Goal: Information Seeking & Learning: Get advice/opinions

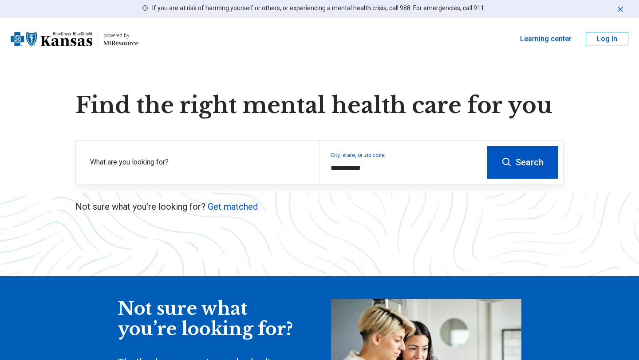
click at [267, 193] on div "**********" at bounding box center [319, 152] width 517 height 121
type input "**********"
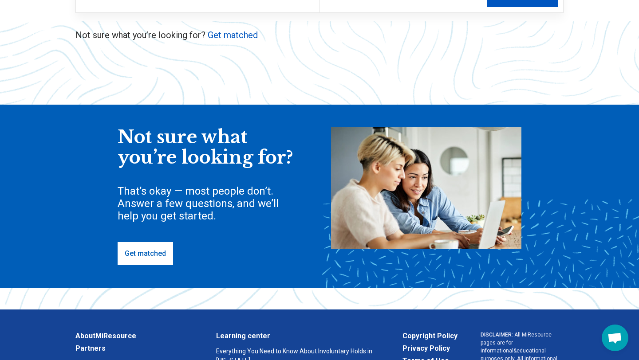
scroll to position [176, 0]
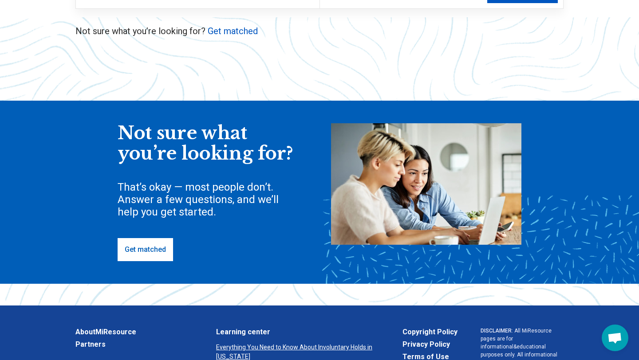
click at [162, 263] on div "Not sure what you’re looking for? That’s okay — most people don’t. Answer a few…" at bounding box center [319, 192] width 639 height 183
click at [162, 254] on link "Get matched" at bounding box center [145, 249] width 55 height 23
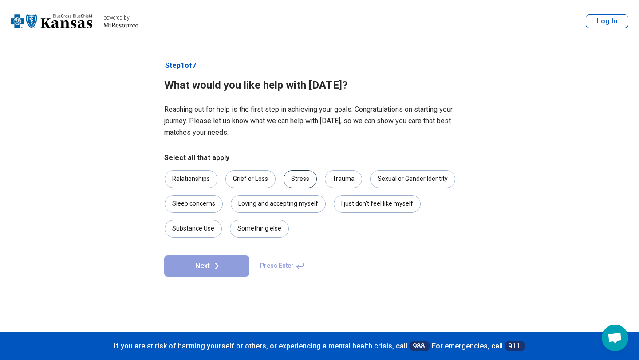
click at [310, 180] on div "Stress" at bounding box center [300, 179] width 33 height 18
click at [202, 186] on div "Relationships" at bounding box center [191, 179] width 53 height 18
click at [211, 179] on div "Relationships" at bounding box center [191, 179] width 53 height 18
click at [295, 183] on div "Stress" at bounding box center [300, 179] width 33 height 18
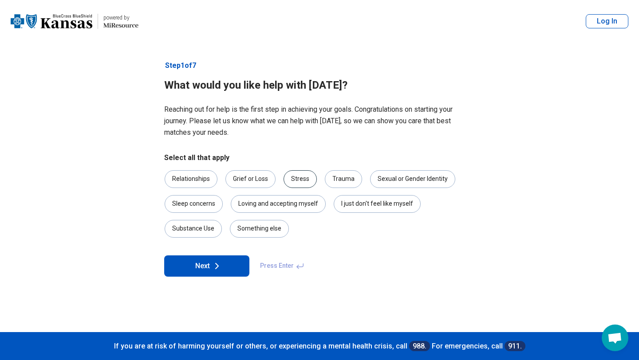
click at [295, 183] on div "Stress" at bounding box center [300, 179] width 33 height 18
click at [370, 212] on div "I just don't feel like myself" at bounding box center [377, 204] width 87 height 18
click at [195, 185] on div "Relationships" at bounding box center [191, 179] width 53 height 18
click at [216, 259] on button "Next" at bounding box center [206, 266] width 85 height 21
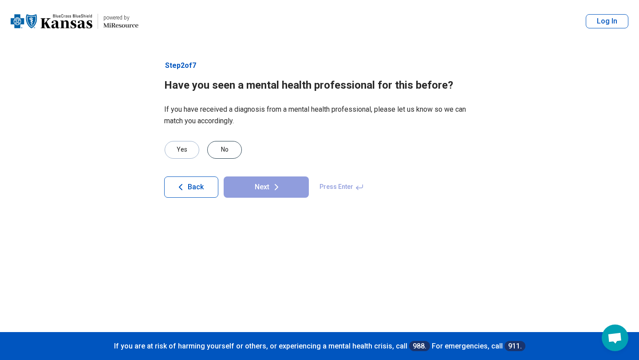
click at [237, 156] on div "No" at bounding box center [224, 150] width 35 height 18
click at [273, 195] on button "Next" at bounding box center [266, 187] width 85 height 21
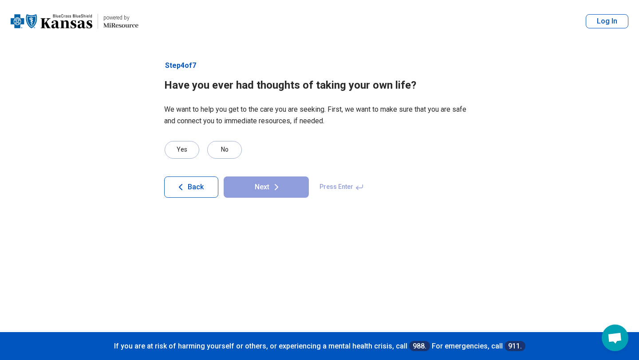
click at [290, 120] on p "We want to help you get to the care you are seeking. First, we want to make sur…" at bounding box center [319, 115] width 311 height 23
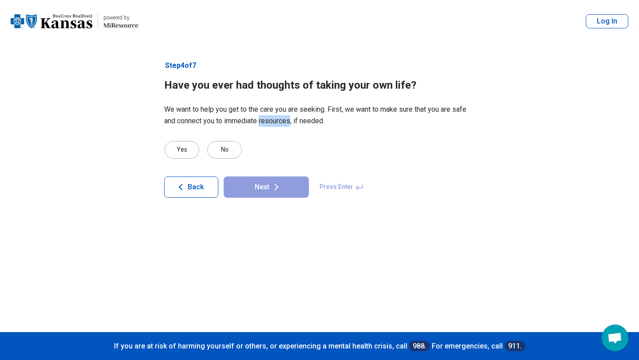
click at [290, 120] on p "We want to help you get to the care you are seeking. First, we want to make sur…" at bounding box center [319, 115] width 311 height 23
click at [288, 123] on p "We want to help you get to the care you are seeking. First, we want to make sur…" at bounding box center [319, 115] width 311 height 23
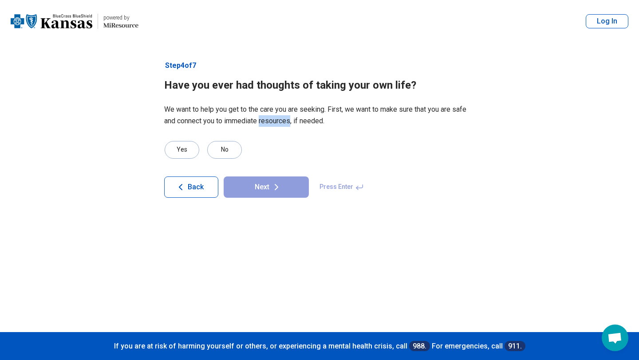
click at [288, 123] on p "We want to help you get to the care you are seeking. First, we want to make sur…" at bounding box center [319, 115] width 311 height 23
click at [226, 148] on div "No" at bounding box center [224, 150] width 35 height 18
click at [292, 188] on button "Next" at bounding box center [266, 187] width 85 height 21
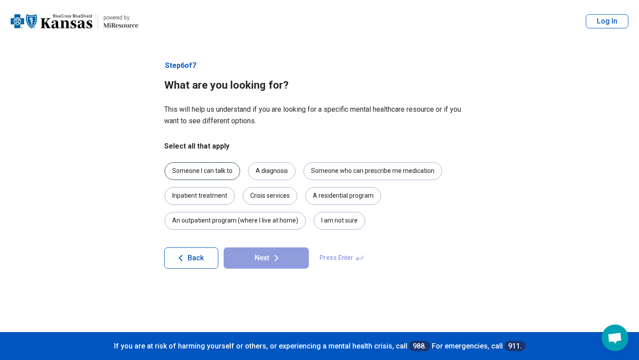
click at [230, 178] on div "Someone I can talk to" at bounding box center [202, 171] width 75 height 18
click at [255, 253] on button "Next" at bounding box center [266, 258] width 85 height 21
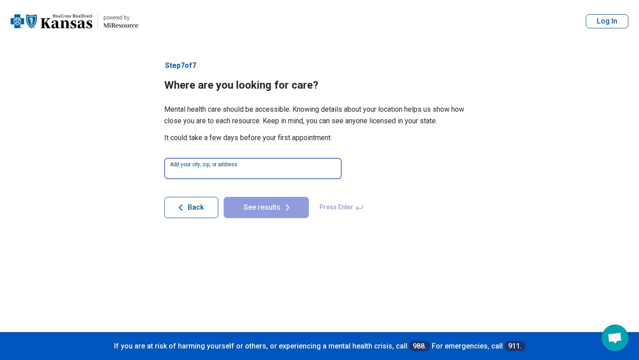
click at [275, 174] on input at bounding box center [253, 168] width 178 height 21
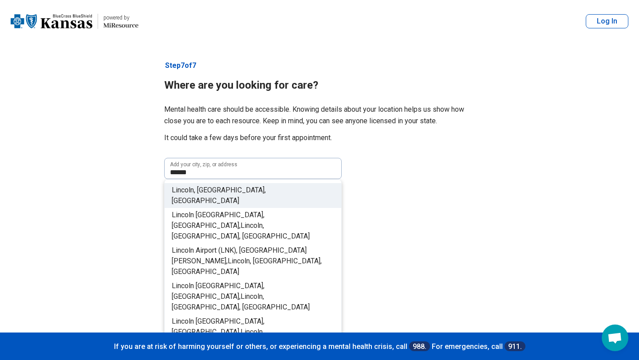
click at [266, 188] on li "Lincol n, [GEOGRAPHIC_DATA], [GEOGRAPHIC_DATA]" at bounding box center [253, 195] width 177 height 25
type input "**********"
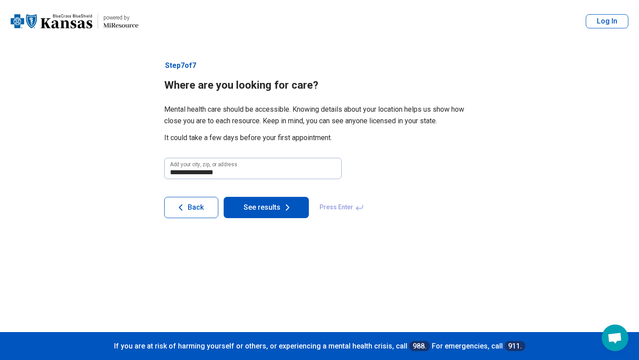
click at [278, 202] on button "See results" at bounding box center [266, 207] width 85 height 21
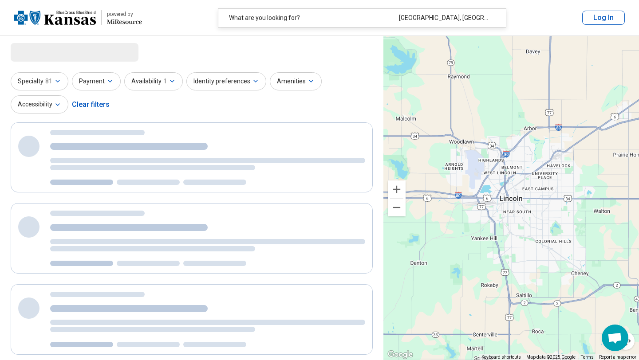
select select "***"
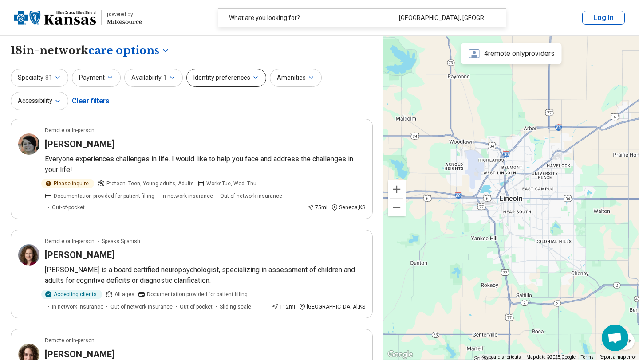
click at [245, 72] on button "Identity preferences" at bounding box center [226, 78] width 80 height 18
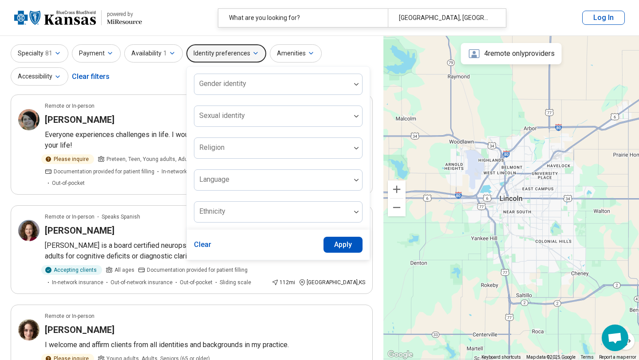
scroll to position [39, 0]
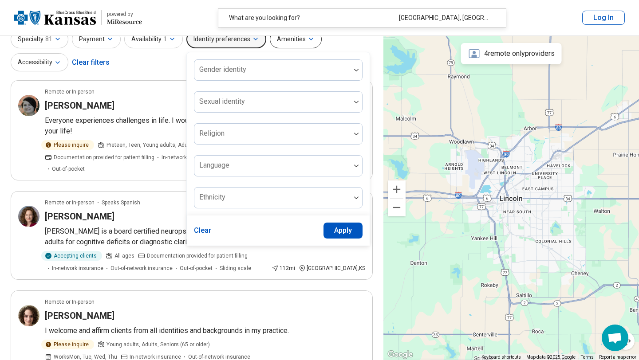
click at [292, 40] on button "Amenities" at bounding box center [296, 39] width 52 height 18
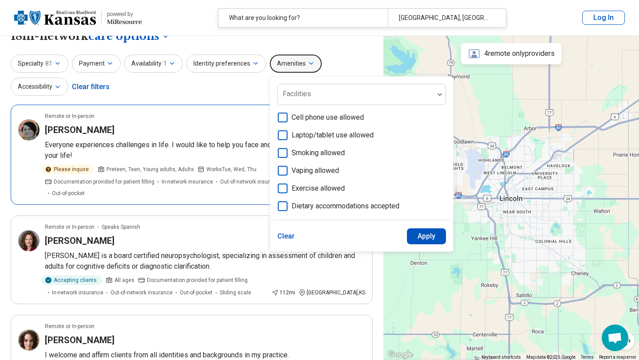
scroll to position [5, 0]
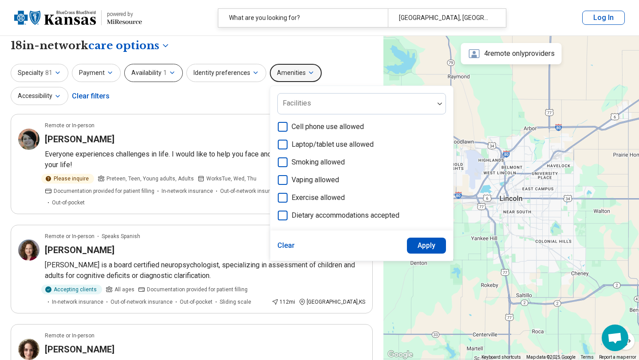
click at [169, 75] on icon "button" at bounding box center [172, 72] width 7 height 7
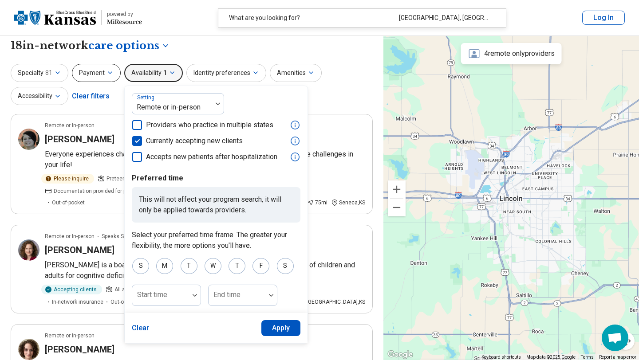
click at [113, 75] on button "Payment" at bounding box center [96, 73] width 49 height 18
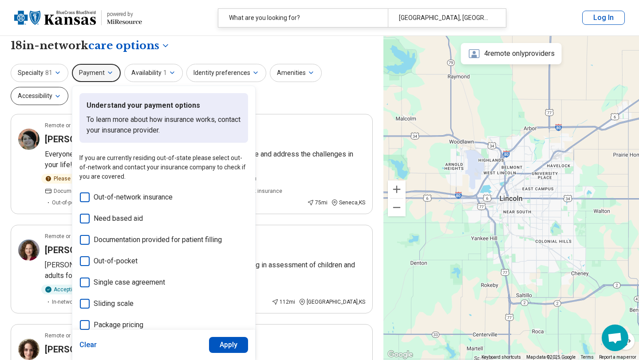
click at [47, 95] on button "Accessibility" at bounding box center [40, 96] width 58 height 18
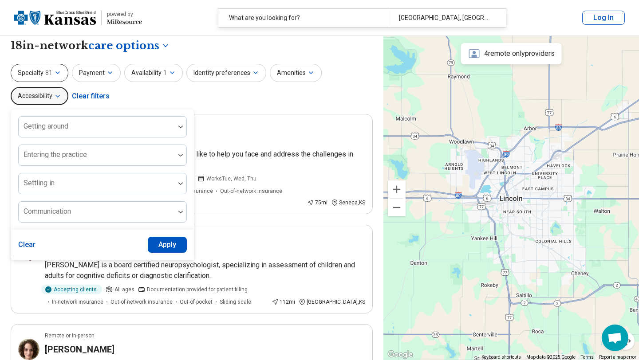
click at [47, 75] on span "81" at bounding box center [48, 72] width 7 height 9
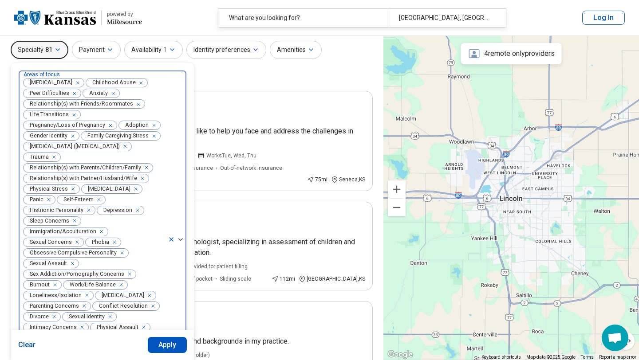
scroll to position [0, 0]
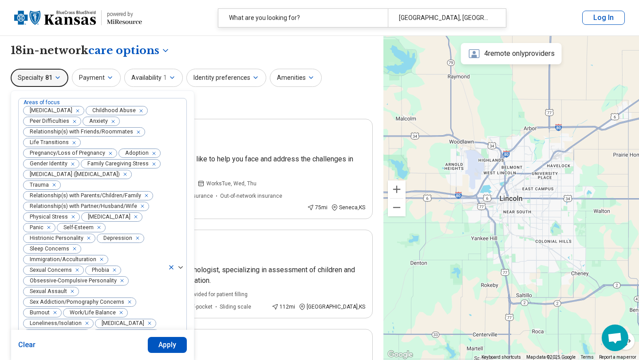
click at [59, 77] on icon "button" at bounding box center [57, 77] width 7 height 7
click at [46, 76] on span "81" at bounding box center [48, 77] width 7 height 9
click at [156, 79] on button "Availability 1" at bounding box center [153, 78] width 59 height 18
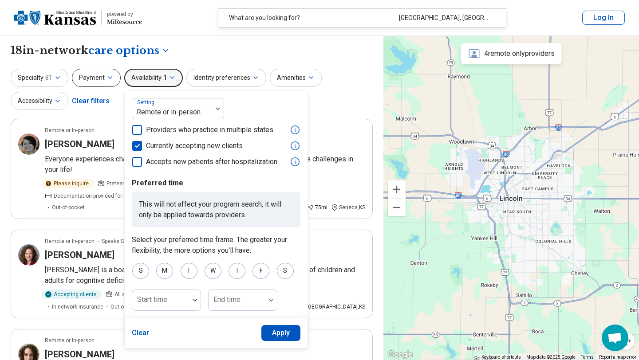
click at [88, 77] on button "Payment" at bounding box center [96, 78] width 49 height 18
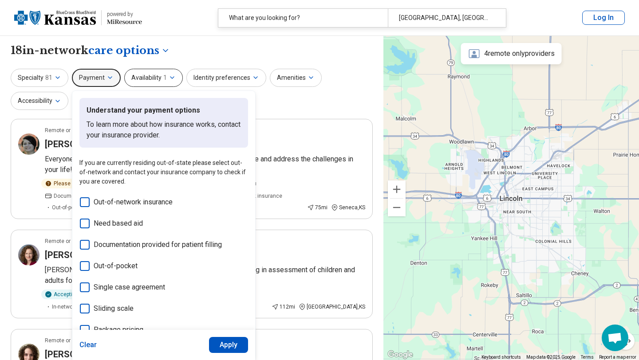
click at [140, 78] on button "Availability 1" at bounding box center [153, 78] width 59 height 18
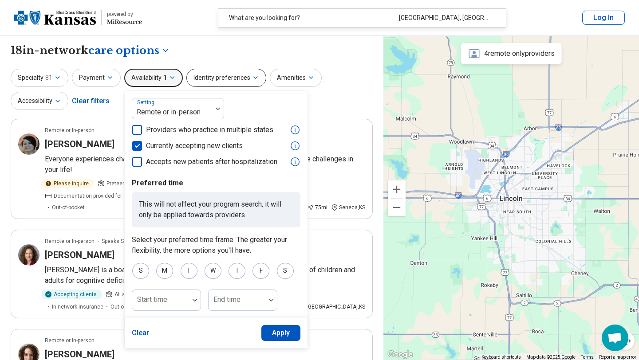
click at [210, 76] on button "Identity preferences" at bounding box center [226, 78] width 80 height 18
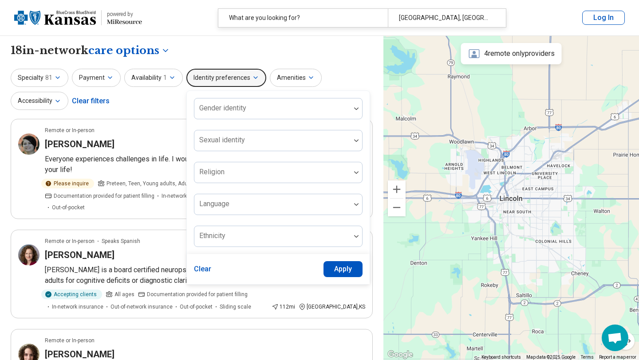
click at [252, 79] on icon "button" at bounding box center [255, 77] width 7 height 7
click at [219, 76] on button "Identity preferences" at bounding box center [226, 78] width 80 height 18
click at [156, 107] on div "Specialty 81 Payment Availability 1 Identity preferences Gender identity Sexual…" at bounding box center [192, 90] width 362 height 43
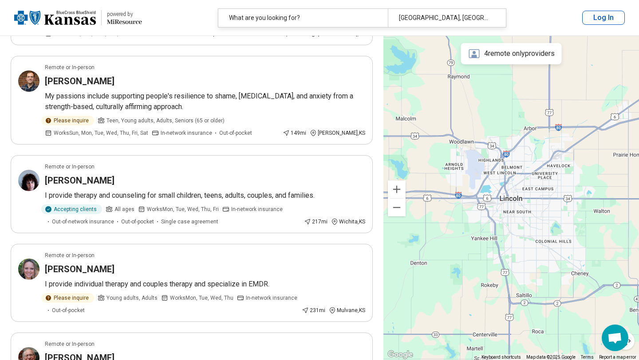
scroll to position [1725, 0]
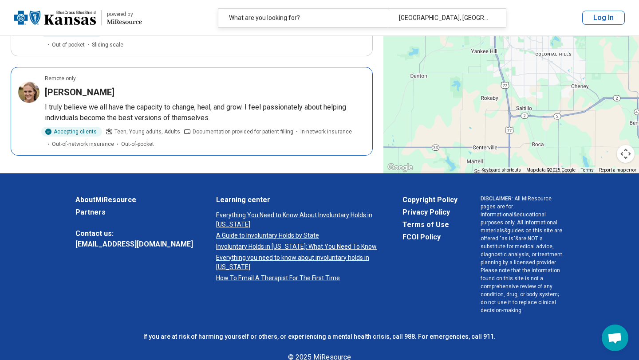
click at [243, 128] on span "Documentation provided for patient filling" at bounding box center [243, 132] width 101 height 8
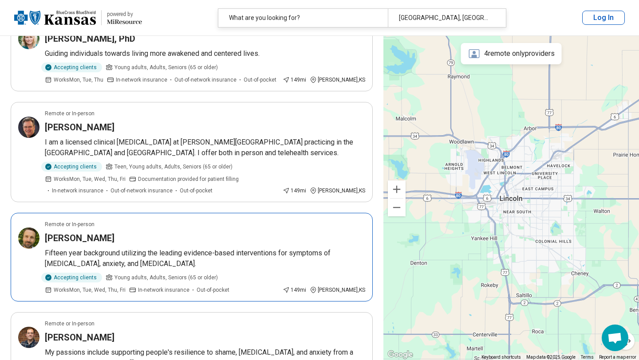
scroll to position [809, 0]
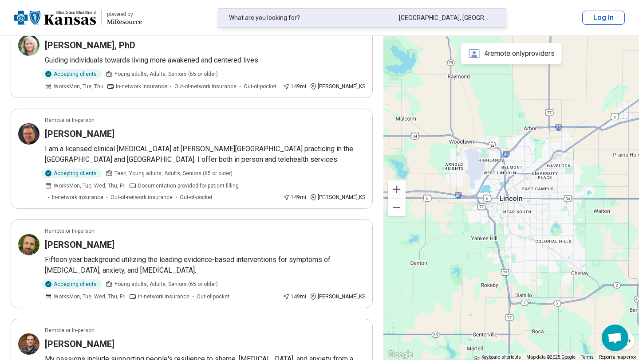
click at [438, 18] on div "[GEOGRAPHIC_DATA], [GEOGRAPHIC_DATA], [GEOGRAPHIC_DATA]" at bounding box center [444, 18] width 113 height 18
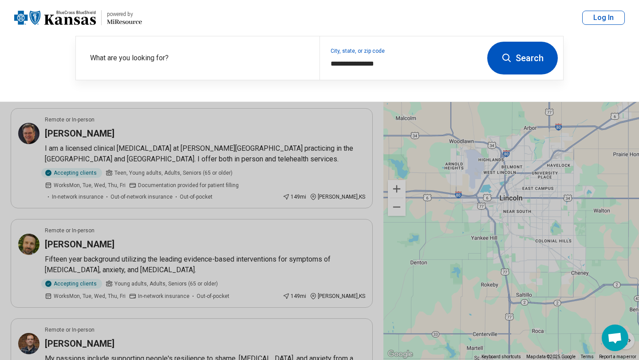
scroll to position [809, 0]
click at [383, 69] on div "**********" at bounding box center [401, 57] width 162 height 43
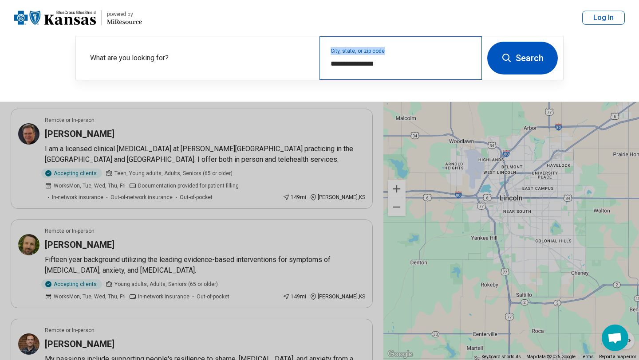
click at [383, 69] on div "**********" at bounding box center [401, 57] width 162 height 43
click at [363, 64] on input "**********" at bounding box center [401, 64] width 141 height 11
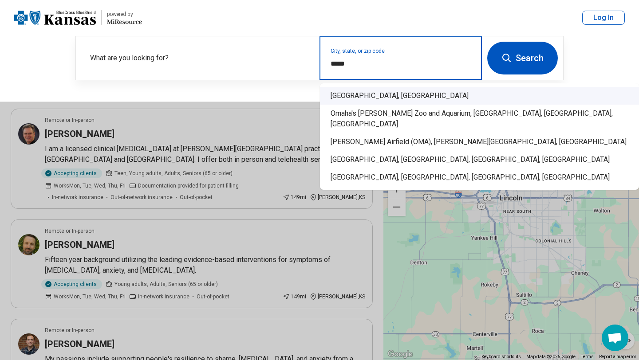
click at [390, 99] on div "[GEOGRAPHIC_DATA], [GEOGRAPHIC_DATA]" at bounding box center [479, 96] width 319 height 18
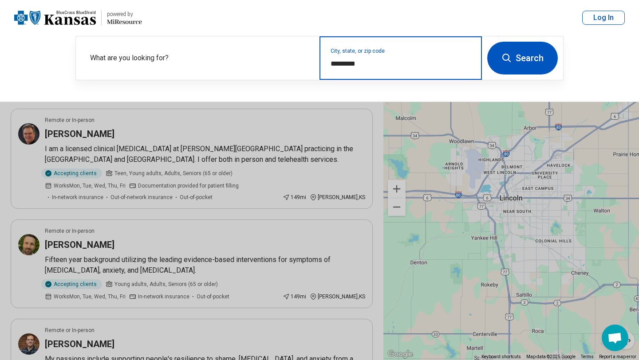
type input "*********"
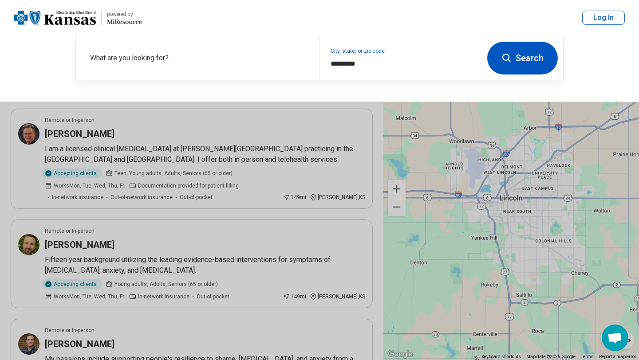
click at [541, 62] on button "Search" at bounding box center [522, 58] width 71 height 33
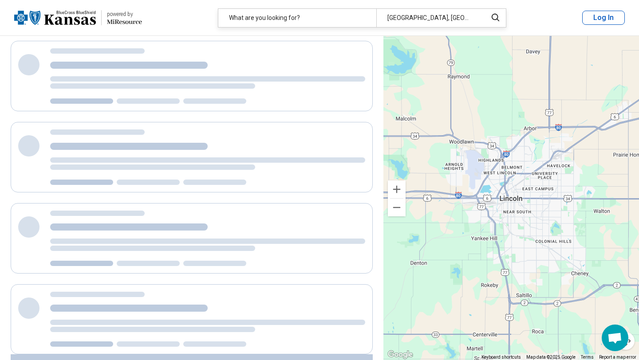
scroll to position [98, 0]
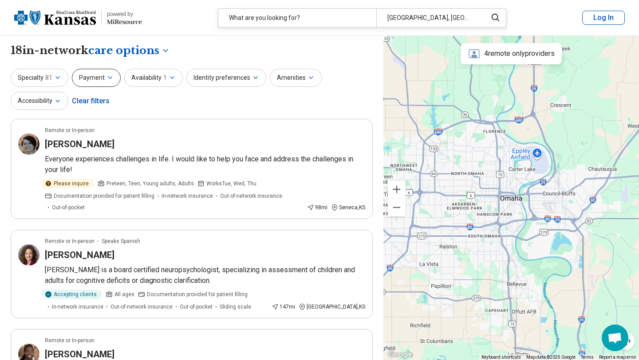
click at [107, 79] on icon "button" at bounding box center [110, 77] width 7 height 7
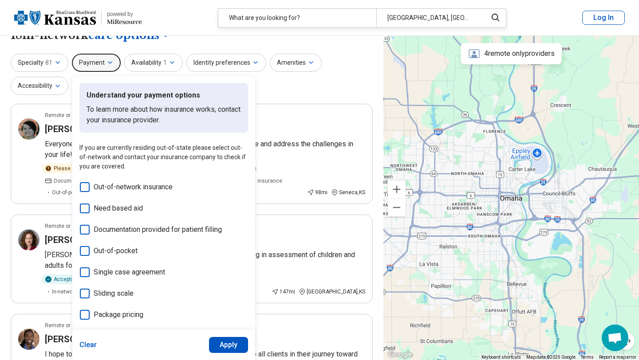
scroll to position [4, 0]
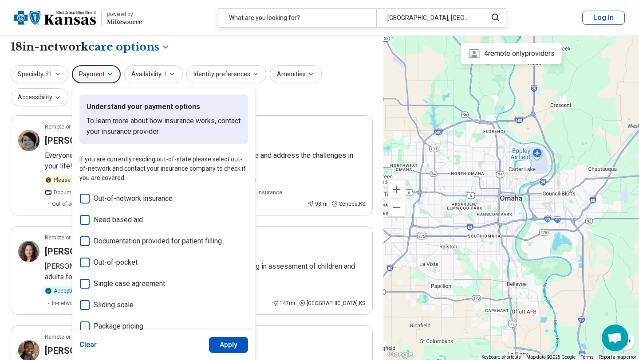
click at [101, 73] on button "Payment" at bounding box center [96, 74] width 49 height 18
click at [111, 75] on button "Payment" at bounding box center [96, 74] width 49 height 18
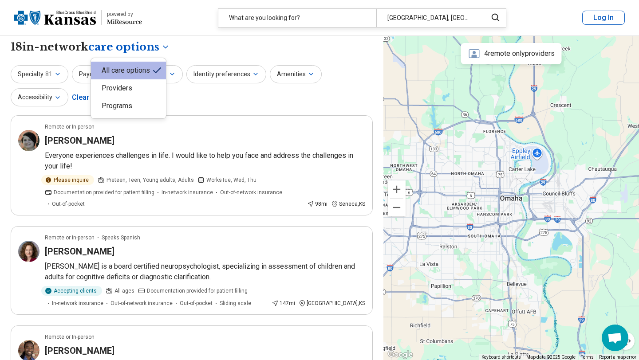
click at [107, 80] on button "Payment" at bounding box center [96, 74] width 49 height 18
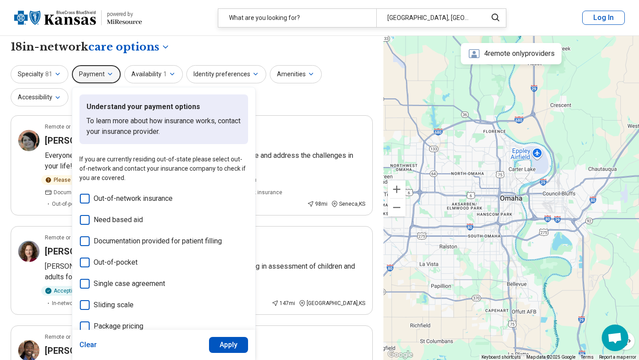
click at [87, 200] on icon at bounding box center [85, 199] width 10 height 10
click at [237, 342] on button "Apply" at bounding box center [229, 345] width 40 height 16
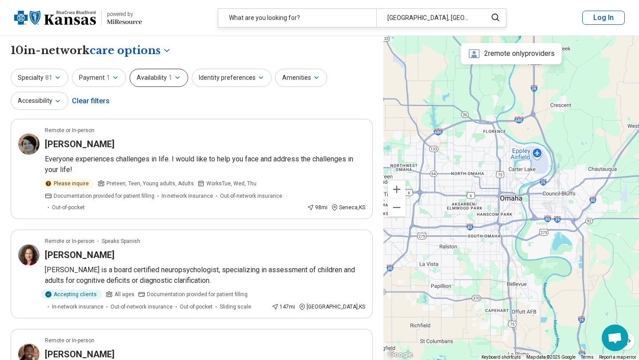
click at [172, 73] on button "Availability 1" at bounding box center [159, 78] width 59 height 18
